Goal: Task Accomplishment & Management: Manage account settings

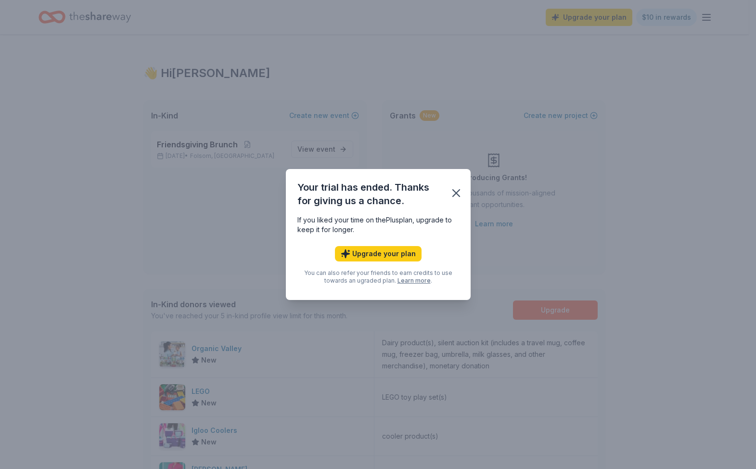
drag, startPoint x: 455, startPoint y: 196, endPoint x: 468, endPoint y: 198, distance: 13.6
click at [468, 198] on div "Your trial has ended. Thanks for giving us a chance." at bounding box center [378, 192] width 185 height 46
click at [456, 192] on icon "button" at bounding box center [456, 193] width 7 height 7
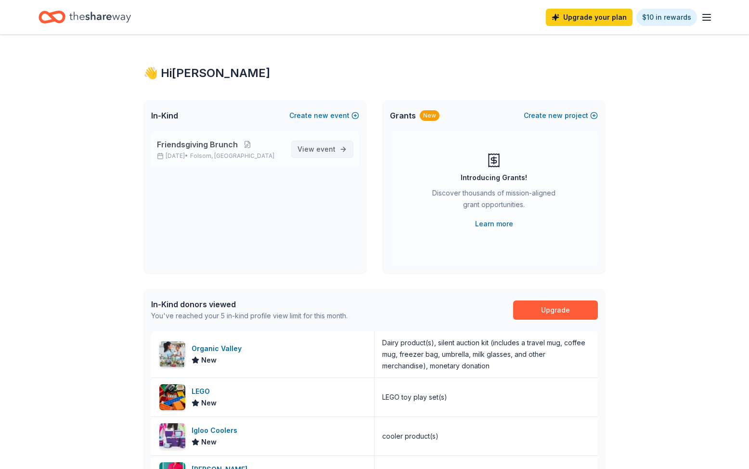
click at [320, 145] on span "event" at bounding box center [325, 149] width 19 height 8
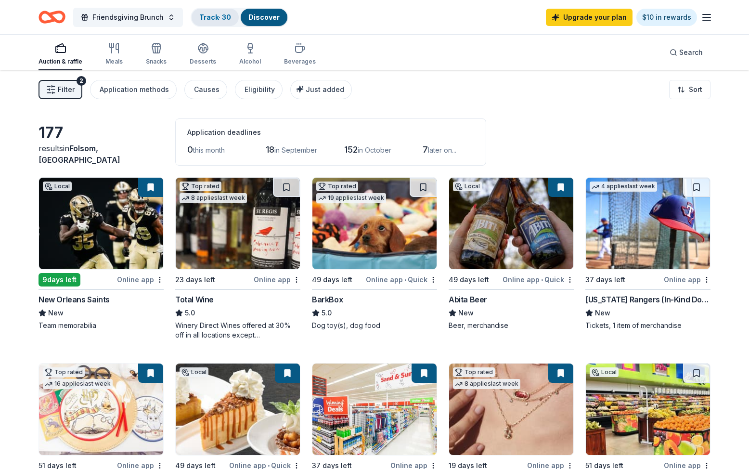
click at [222, 13] on link "Track · 30" at bounding box center [215, 17] width 32 height 8
click at [217, 13] on div "Track · 30" at bounding box center [215, 17] width 47 height 17
click at [211, 14] on link "Track · 30" at bounding box center [215, 17] width 32 height 8
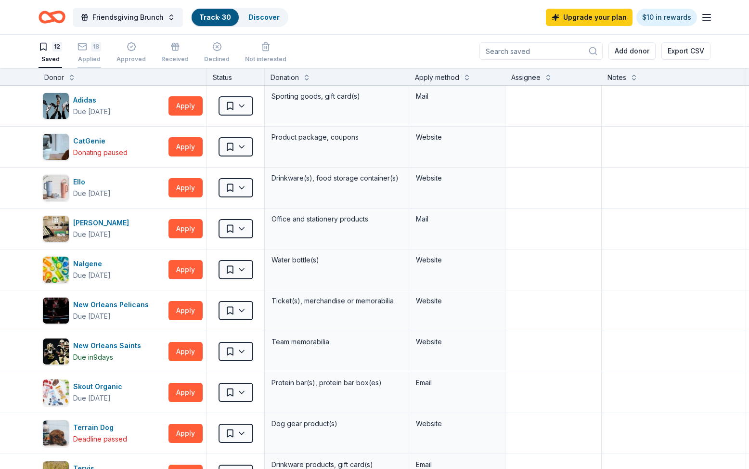
click at [89, 48] on div "18" at bounding box center [90, 47] width 24 height 10
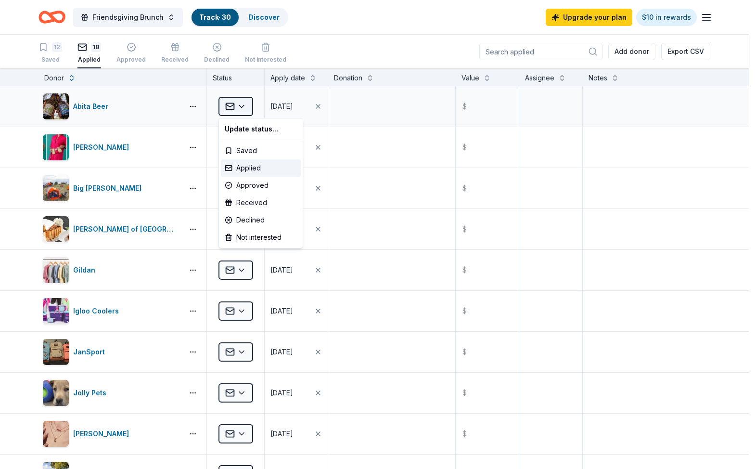
click at [238, 108] on html "Friendsgiving Brunch Track · 30 Discover Upgrade your plan $10 in rewards 12 Sa…" at bounding box center [378, 234] width 756 height 469
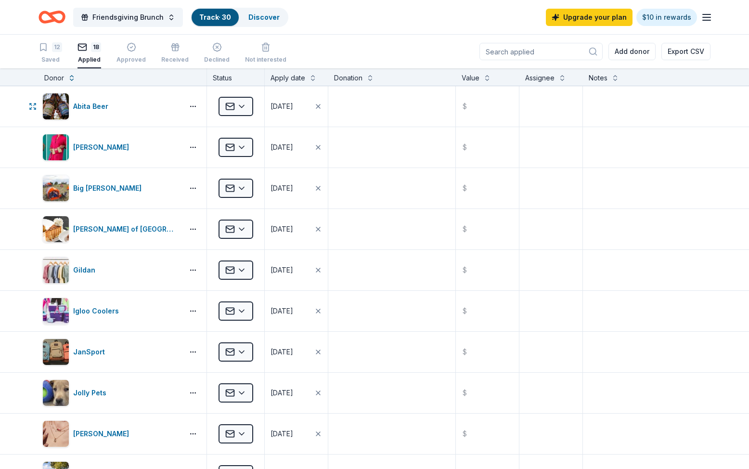
click at [238, 108] on html "Friendsgiving Brunch Track · 30 Discover Upgrade your plan $10 in rewards 12 Sa…" at bounding box center [374, 234] width 749 height 469
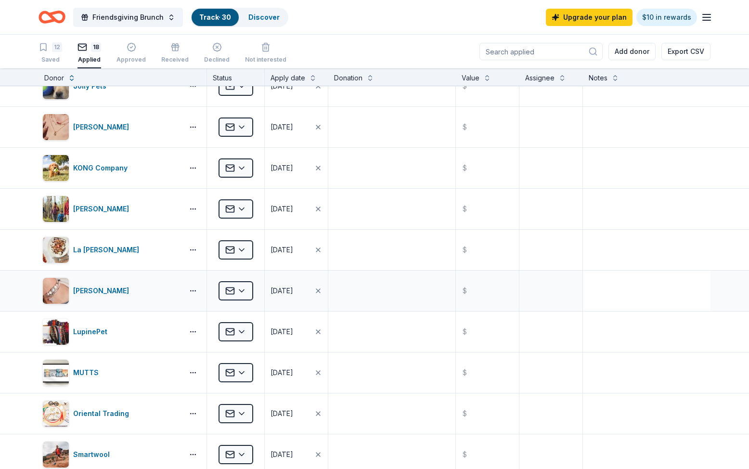
scroll to position [341, 0]
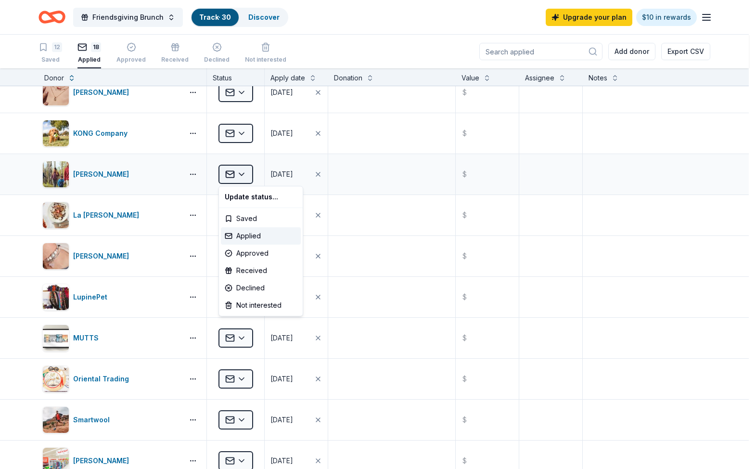
click at [238, 171] on html "Friendsgiving Brunch Track · 30 Discover Upgrade your plan $10 in rewards 12 Sa…" at bounding box center [378, 234] width 756 height 469
click at [244, 290] on div "Declined" at bounding box center [261, 287] width 80 height 17
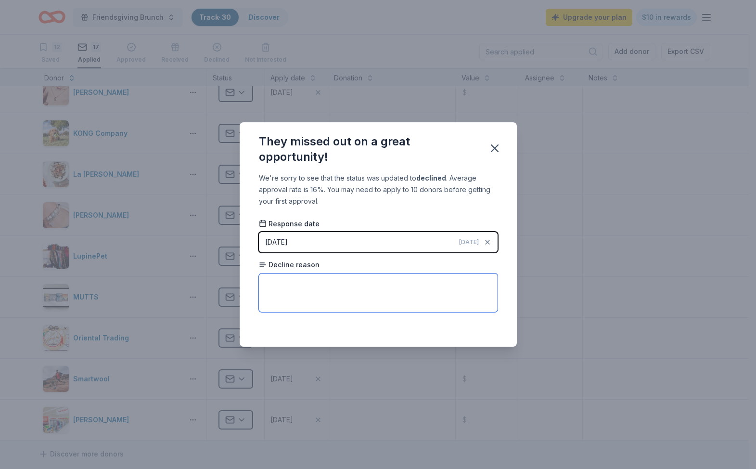
click at [294, 284] on textarea at bounding box center [378, 292] width 239 height 39
paste textarea "After carefully reviewing the materials, we are unable to take advantage of the…"
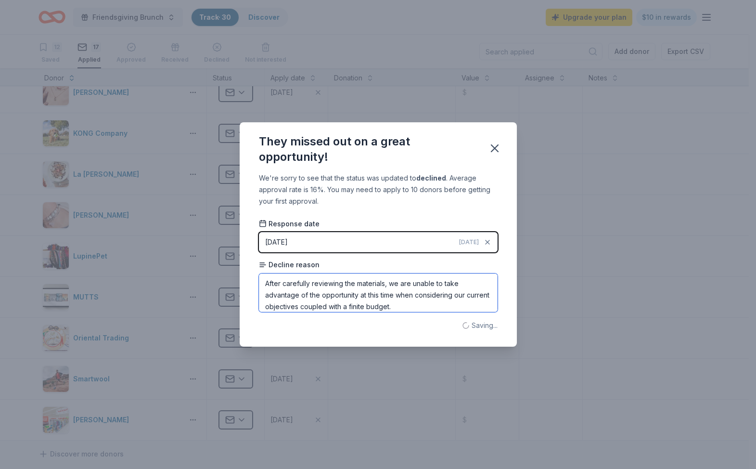
type textarea "After carefully reviewing the materials, we are unable to take advantage of the…"
click at [278, 241] on div "[DATE]" at bounding box center [276, 242] width 23 height 12
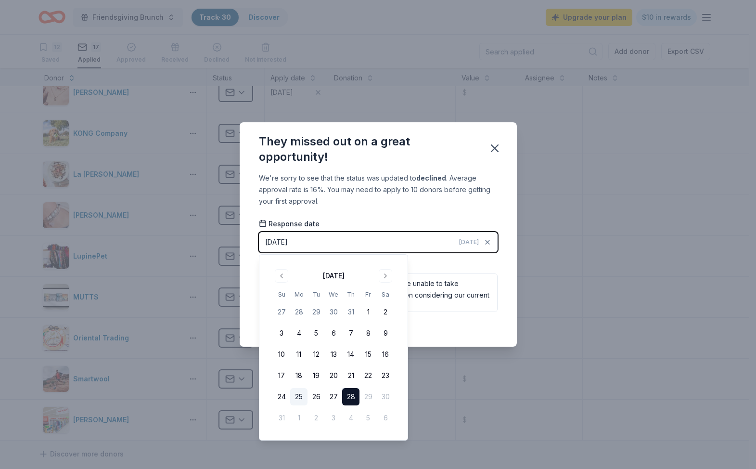
click at [300, 396] on button "25" at bounding box center [298, 396] width 17 height 17
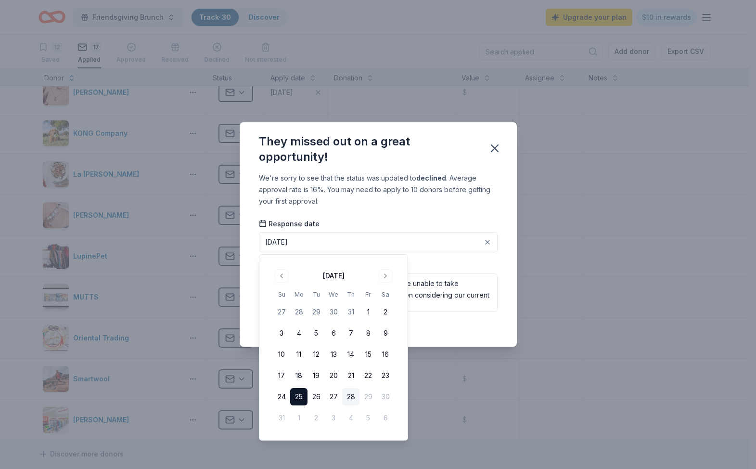
click at [483, 194] on div "We're sorry to see that the status was updated to declined . Average approval r…" at bounding box center [378, 189] width 239 height 35
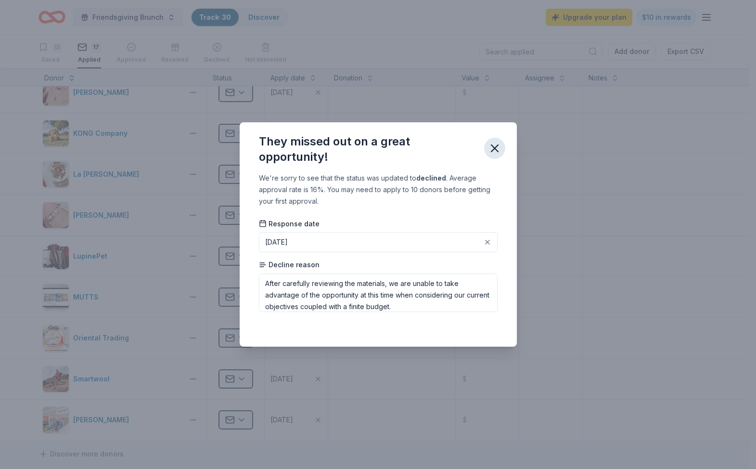
click at [493, 146] on icon "button" at bounding box center [495, 148] width 7 height 7
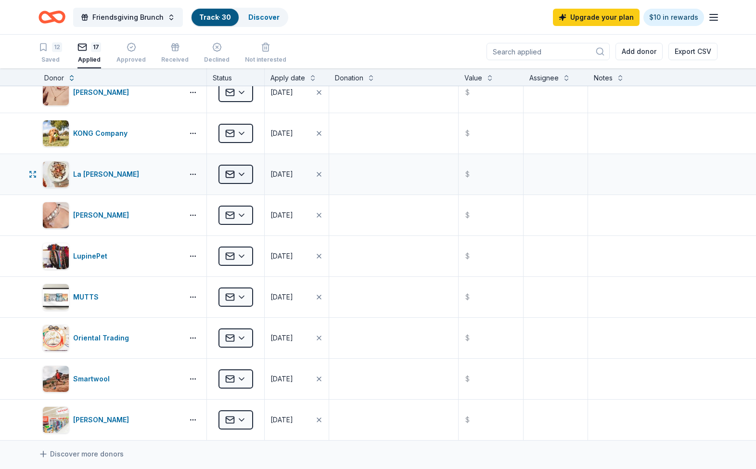
click at [239, 176] on html "Friendsgiving Brunch Track · 30 Discover Upgrade your plan $10 in rewards 12 Sa…" at bounding box center [378, 234] width 756 height 469
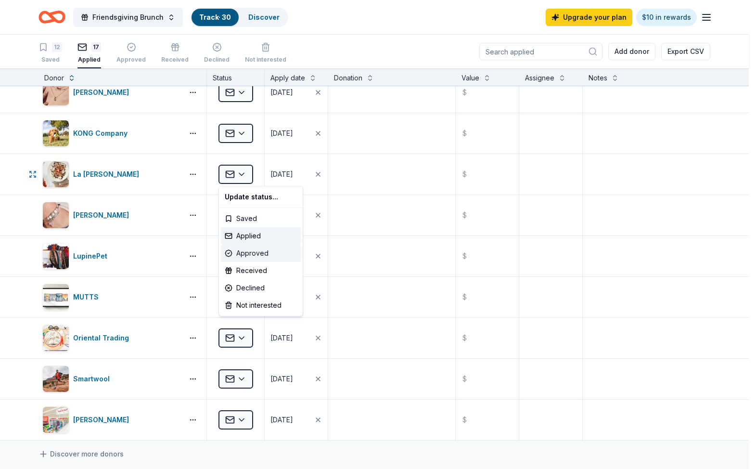
click at [277, 253] on div "Approved" at bounding box center [261, 253] width 80 height 17
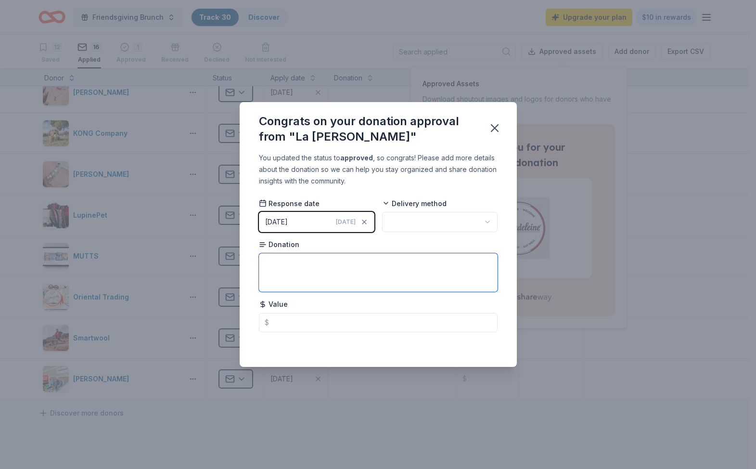
click at [283, 261] on textarea at bounding box center [378, 272] width 239 height 39
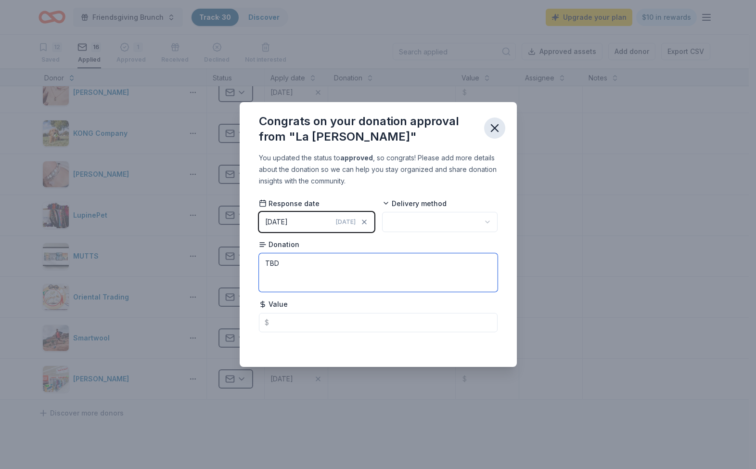
type textarea "TBD"
click at [498, 127] on icon "button" at bounding box center [494, 127] width 13 height 13
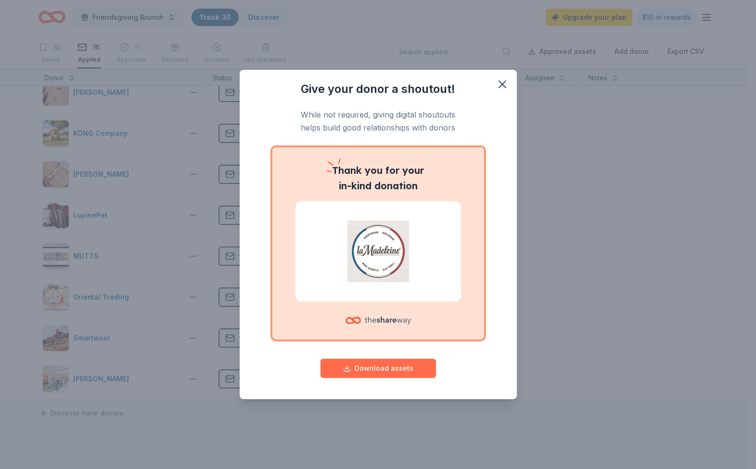
drag, startPoint x: 395, startPoint y: 368, endPoint x: 402, endPoint y: 367, distance: 6.8
click at [395, 368] on button "Download assets" at bounding box center [379, 368] width 116 height 19
click at [499, 86] on icon "button" at bounding box center [502, 84] width 13 height 13
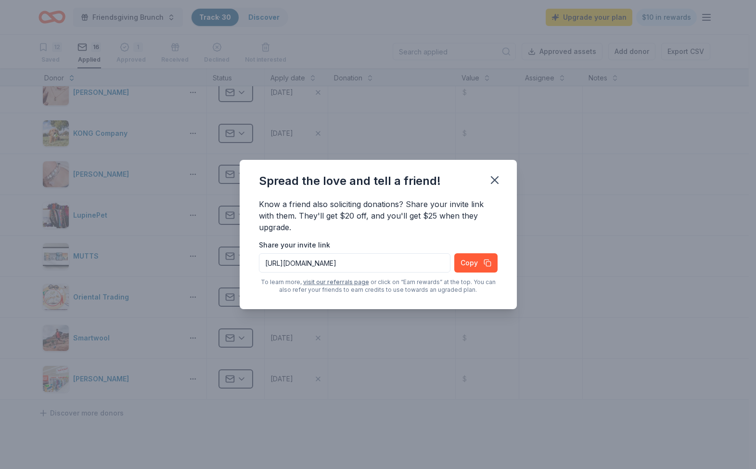
click at [389, 265] on input "[URL][DOMAIN_NAME]" at bounding box center [355, 262] width 192 height 19
click at [496, 180] on icon "button" at bounding box center [494, 179] width 13 height 13
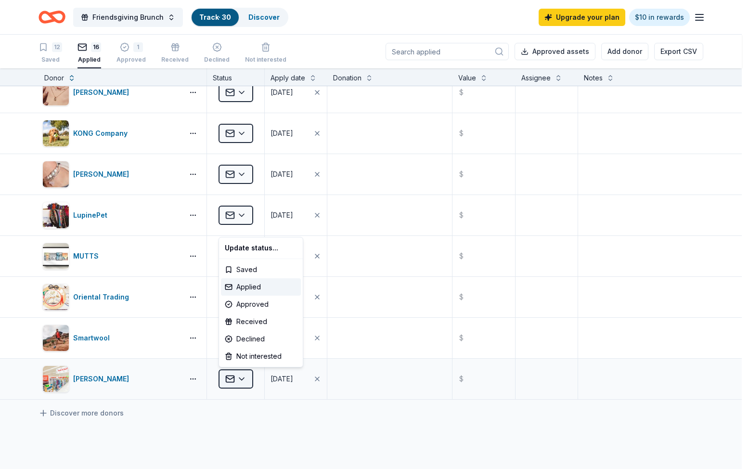
click at [236, 379] on html "Friendsgiving Brunch Track · 30 Discover Upgrade your plan $10 in rewards 12 Sa…" at bounding box center [374, 234] width 749 height 469
click at [268, 304] on div "Approved" at bounding box center [261, 304] width 80 height 17
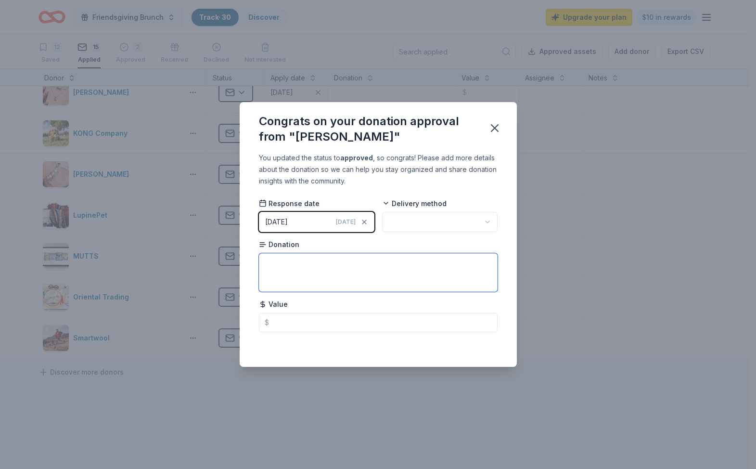
click at [300, 267] on textarea at bounding box center [378, 272] width 239 height 39
type textarea "gift cards to be mailed."
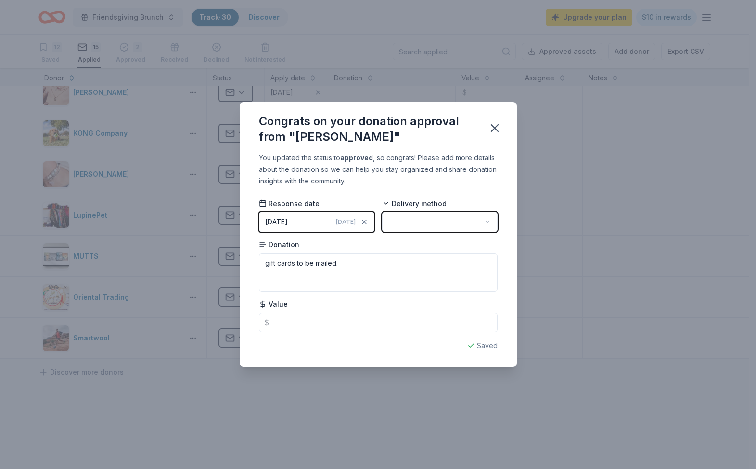
drag, startPoint x: 422, startPoint y: 224, endPoint x: 429, endPoint y: 223, distance: 6.3
click at [423, 223] on button "button" at bounding box center [440, 222] width 116 height 20
click at [443, 248] on div "Mail" at bounding box center [441, 244] width 112 height 17
click at [288, 221] on div "[DATE]" at bounding box center [276, 222] width 23 height 12
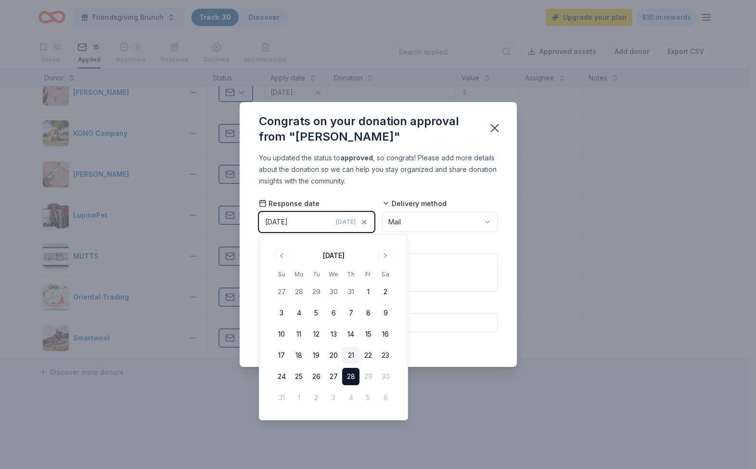
click at [349, 354] on button "21" at bounding box center [350, 355] width 17 height 17
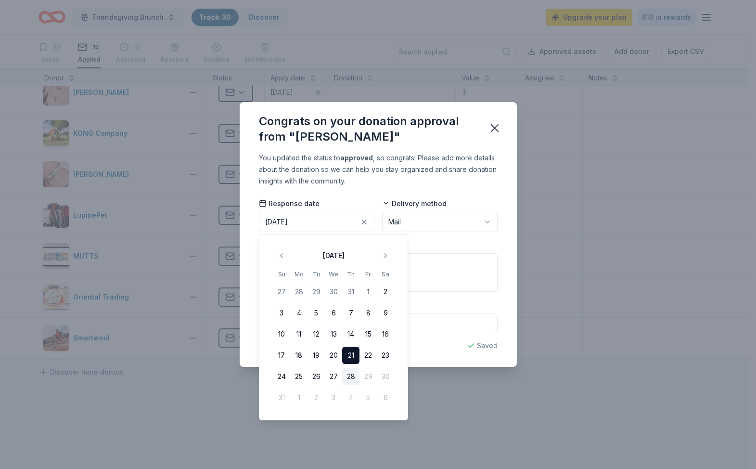
click at [471, 190] on div "You updated the status to approved , so congrats! Please add more details about…" at bounding box center [378, 259] width 277 height 214
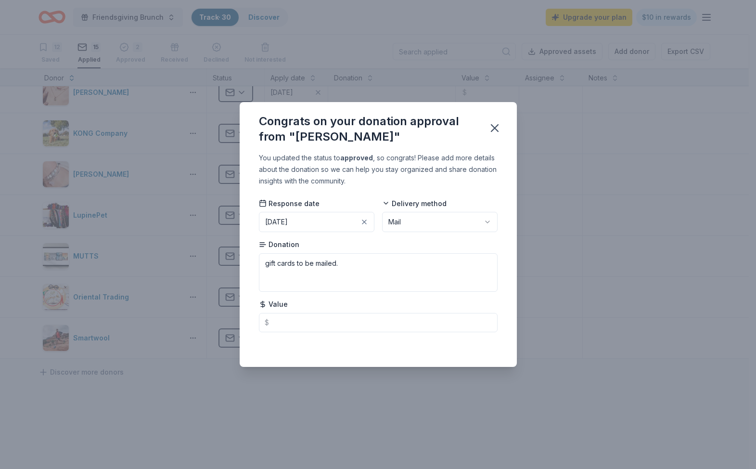
drag, startPoint x: 497, startPoint y: 128, endPoint x: 503, endPoint y: 128, distance: 6.3
click at [498, 128] on icon "button" at bounding box center [494, 127] width 13 height 13
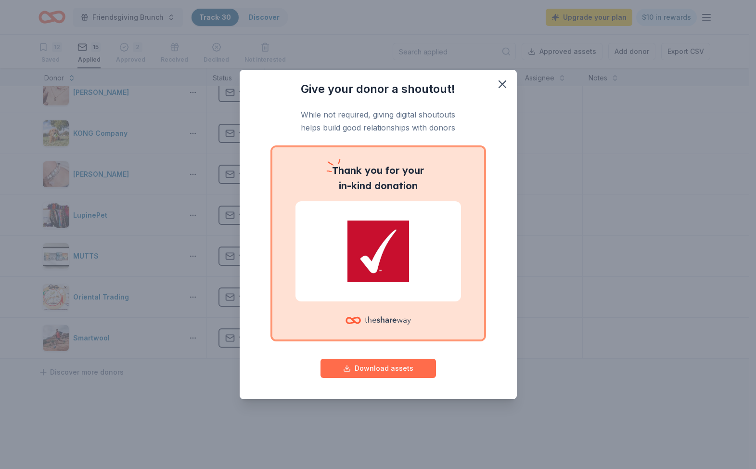
click at [394, 366] on button "Download assets" at bounding box center [379, 368] width 116 height 19
click at [501, 85] on icon "button" at bounding box center [502, 84] width 7 height 7
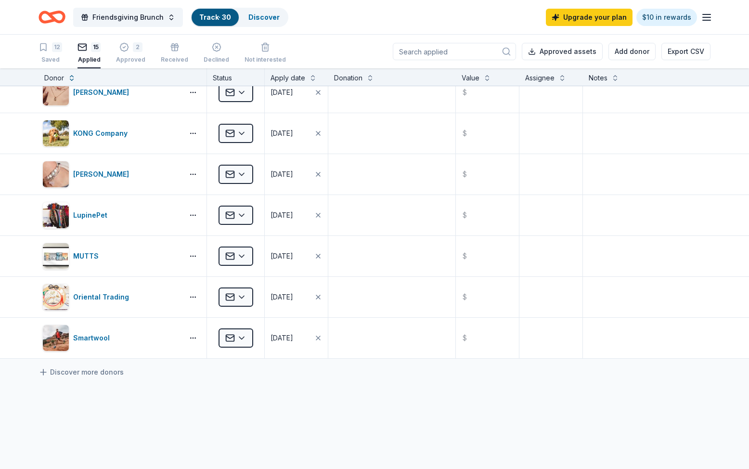
click at [219, 420] on div "Abita Beer Applied [DATE] $ [PERSON_NAME] Applied [DATE] $ Big [PERSON_NAME] Ap…" at bounding box center [374, 142] width 749 height 795
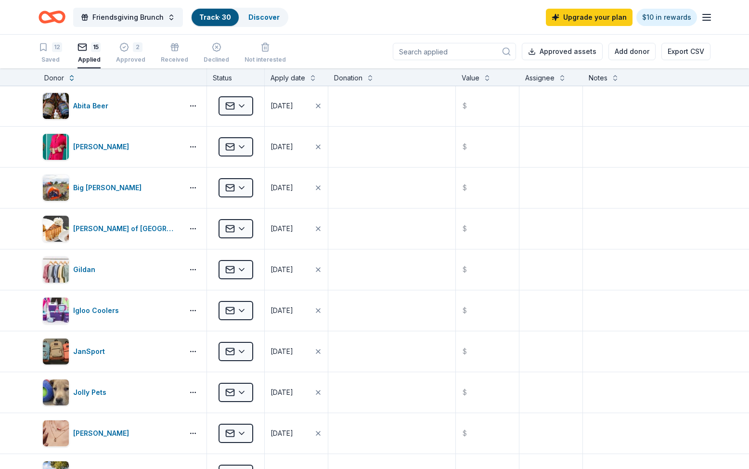
scroll to position [0, 0]
